Goal: Register for event/course

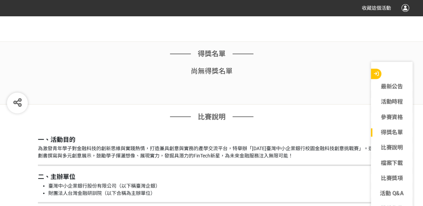
scroll to position [625, 0]
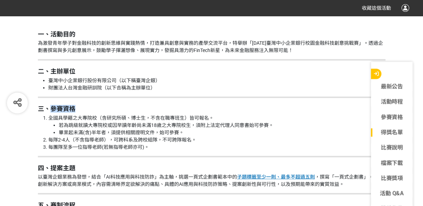
drag, startPoint x: 49, startPoint y: 108, endPoint x: 84, endPoint y: 109, distance: 34.4
click at [84, 109] on h2 "三、參賽資格" at bounding box center [211, 109] width 347 height 8
drag, startPoint x: 83, startPoint y: 109, endPoint x: 73, endPoint y: 107, distance: 9.9
copy strong "參賽資格"
drag, startPoint x: 41, startPoint y: 130, endPoint x: 10, endPoint y: 164, distance: 45.4
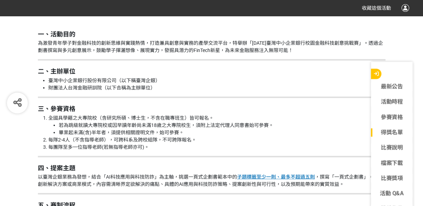
drag, startPoint x: 10, startPoint y: 164, endPoint x: 145, endPoint y: 125, distance: 140.8
click at [145, 125] on li "若為跳級就讀大專院校或因早讀年齡尚未滿18歲之大專院校生，須附上法定代理人同意書始可參賽。" at bounding box center [222, 125] width 326 height 7
drag, startPoint x: 49, startPoint y: 139, endPoint x: 189, endPoint y: 139, distance: 139.6
click at [189, 139] on li "每隊2-4人（不含指導老師），可跨科系及跨校組隊，不可跨隊報名。" at bounding box center [216, 139] width 337 height 7
drag, startPoint x: 189, startPoint y: 139, endPoint x: 183, endPoint y: 139, distance: 6.2
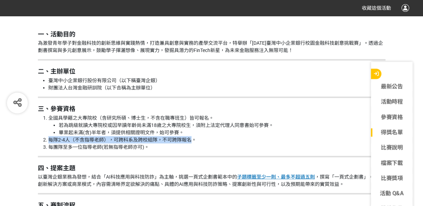
copy li "每隊2-4人（不含指導老師），可跨科系及跨校組隊，不可跨隊報名"
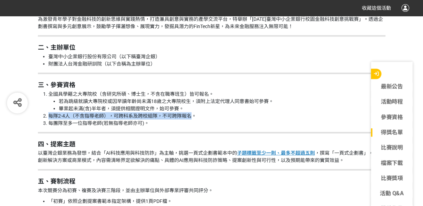
scroll to position [660, 0]
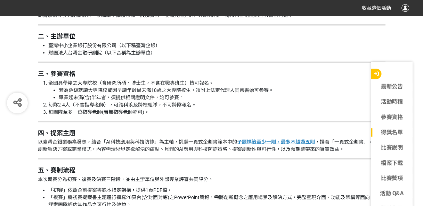
click at [117, 83] on li "全國具學籍之大專院校（含研究所碩、博士生，不含在職專班生）皆可報名。 若為跳級就讀大專院校或因早讀年齡尚未滿18歲之大專院校生，須附上法定代理人同意書始可參賽…" at bounding box center [216, 91] width 337 height 22
drag, startPoint x: 99, startPoint y: 82, endPoint x: 208, endPoint y: 81, distance: 109.4
click at [208, 81] on li "全國具學籍之大專院校（含研究所碩、博士生，不含在職專班生）皆可報名。 若為跳級就讀大專院校或因早讀年齡尚未滿18歲之大專院校生，須附上法定代理人同意書始可參賽…" at bounding box center [216, 91] width 337 height 22
drag, startPoint x: 208, startPoint y: 81, endPoint x: 199, endPoint y: 83, distance: 9.1
copy li "（含研究所碩、博士生，不含在職專班生）皆可報名"
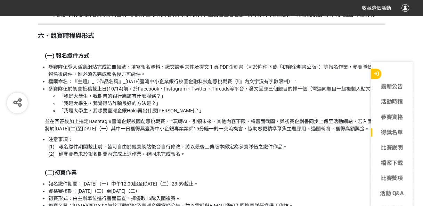
scroll to position [868, 0]
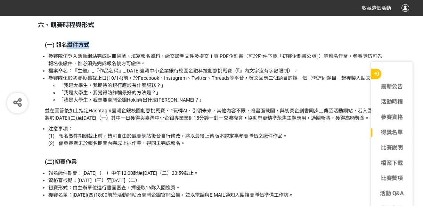
drag, startPoint x: 66, startPoint y: 45, endPoint x: 90, endPoint y: 46, distance: 23.3
click at [90, 46] on p "(一) 報名繳件方式" at bounding box center [215, 45] width 340 height 8
drag, startPoint x: 90, startPoint y: 46, endPoint x: 80, endPoint y: 44, distance: 9.5
copy strong "繳件方式"
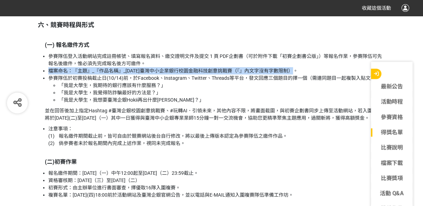
drag, startPoint x: 48, startPoint y: 70, endPoint x: 295, endPoint y: 69, distance: 247.2
click at [295, 69] on li "檔案命名：『主題』_『作品名稱』_[DATE]臺灣中小企業銀行校園金融科技創意挑戰賽（『』內文字沒有字數限制）。" at bounding box center [216, 70] width 337 height 7
drag, startPoint x: 295, startPoint y: 69, endPoint x: 285, endPoint y: 69, distance: 10.4
copy li "檔案命名：『主題』_『作品名稱』_[DATE]臺灣中小企業銀行校園金融科技創意挑戰賽（『』內文字沒有字數限制）。"
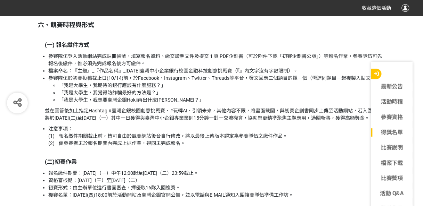
click at [128, 110] on p "並在回答後加上指定Hashtag #臺灣企銀校園創意挑戰賽、#玩轉AI．引領未來，其他內容不限，將畫面截圖，與初賽企劃書同步上傳至活動網站，若入圍決賽將於[D…" at bounding box center [215, 114] width 340 height 15
click at [62, 84] on li "「我是大學生，我期待的銀行應該有什麼服務？」" at bounding box center [222, 85] width 326 height 7
copy li "「"
drag, startPoint x: 168, startPoint y: 83, endPoint x: 161, endPoint y: 83, distance: 6.9
click at [161, 83] on li "「我是大學生，我期待的銀行應該有什麼服務？」" at bounding box center [222, 85] width 326 height 7
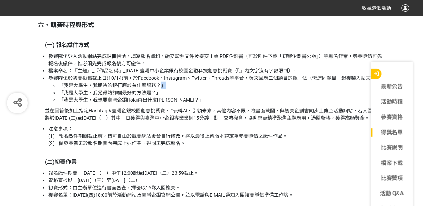
copy li "」"
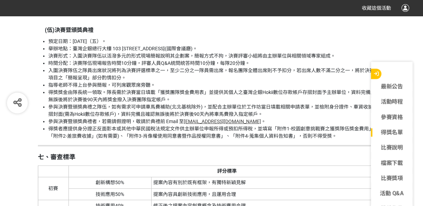
scroll to position [1250, 0]
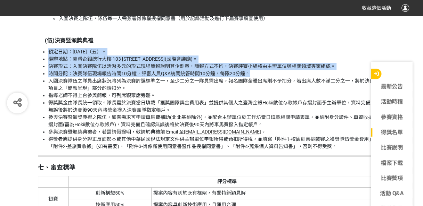
drag, startPoint x: 40, startPoint y: 58, endPoint x: 325, endPoint y: 78, distance: 285.4
click at [325, 78] on ul "預定日期：[DATE]（五）。 舉辦地點：臺灣企銀總行大樓 103 [STREET_ADDRESS](國際會議廳)。 決賽形式：入圍決賽隊伍以活潑多元的形式現…" at bounding box center [211, 99] width 347 height 102
copy ul "預定日期：[DATE]（五）。 舉辦地點：臺灣企銀總行大樓 103 [STREET_ADDRESS](國際會議廳)。 決賽形式：入圍決賽隊伍以活潑多元的形式現…"
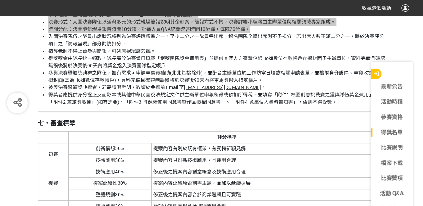
scroll to position [1319, 0]
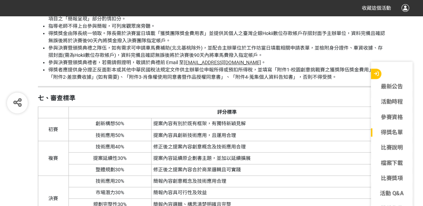
click at [141, 110] on div "一、活動目的 為激發青年學子對金融科技的創新思維與實踐熱情，打造兼具創意與實務的產學交流平台，特舉辦「[DATE]臺灣中小企業銀行校園金融科技創意挑戰賽」。透…" at bounding box center [211, 9] width 347 height 1361
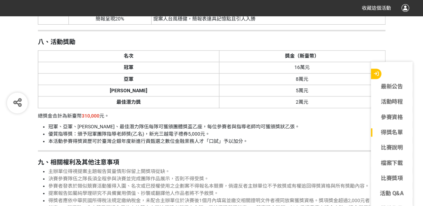
scroll to position [1528, 0]
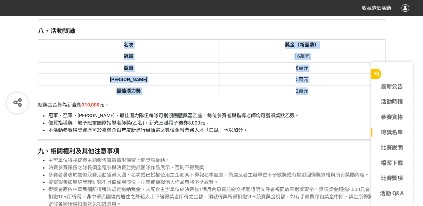
drag, startPoint x: 31, startPoint y: 45, endPoint x: 294, endPoint y: 97, distance: 267.4
drag, startPoint x: 294, startPoint y: 97, endPoint x: 282, endPoint y: 78, distance: 22.0
copy table "名次 獎金（新臺幣） 冠軍 16萬元 亞軍 8萬元 [PERSON_NAME] 5萬元 最佳潛力獎 2萬元"
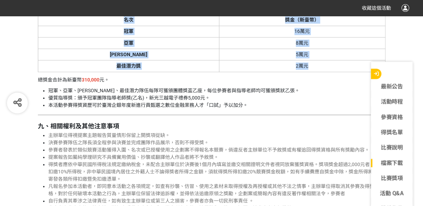
scroll to position [1493, 0]
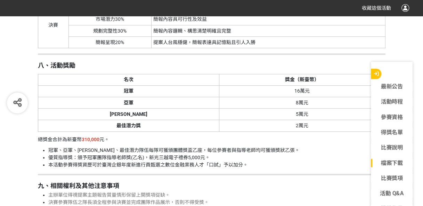
click at [192, 161] on li "優質指導獎：頒予冠軍團隊指導老師獎(乙名)，新光三越電子禮券5,000元。" at bounding box center [216, 157] width 337 height 7
